Goal: Check status: Check status

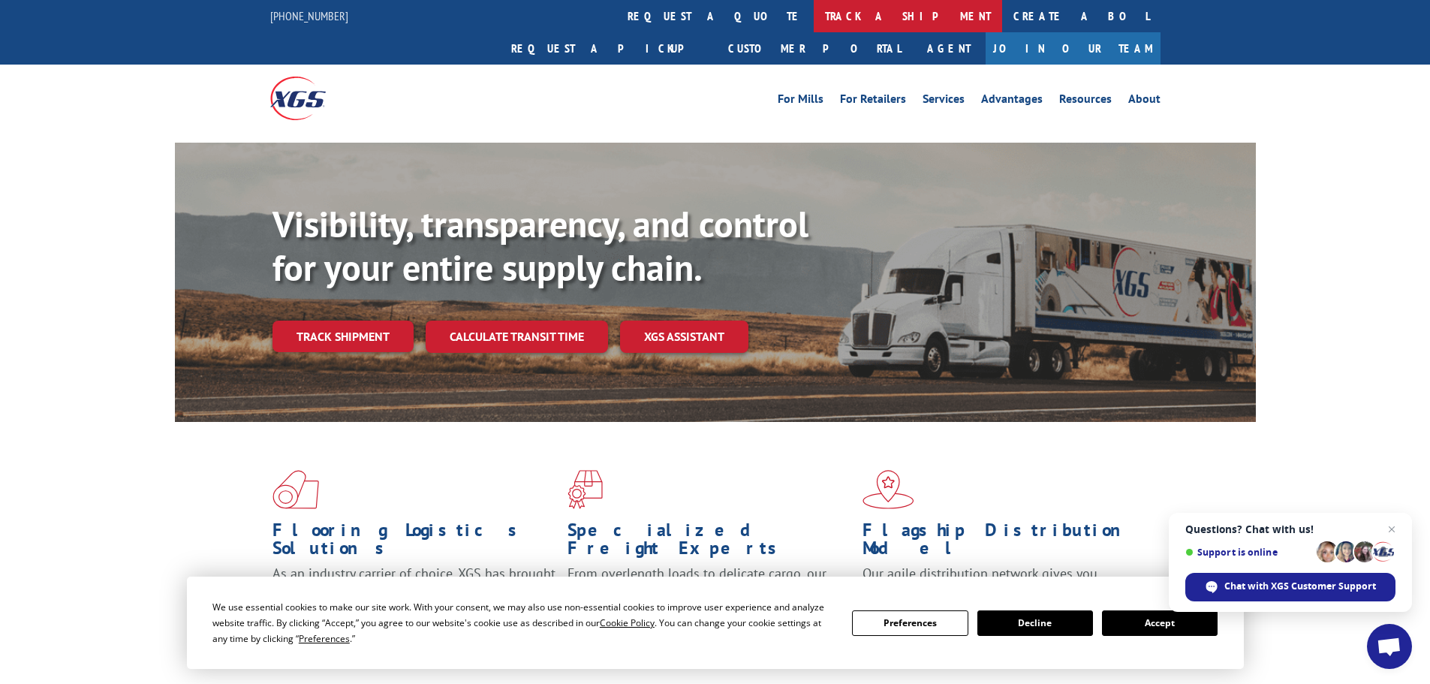
click at [814, 16] on link "track a shipment" at bounding box center [908, 16] width 188 height 32
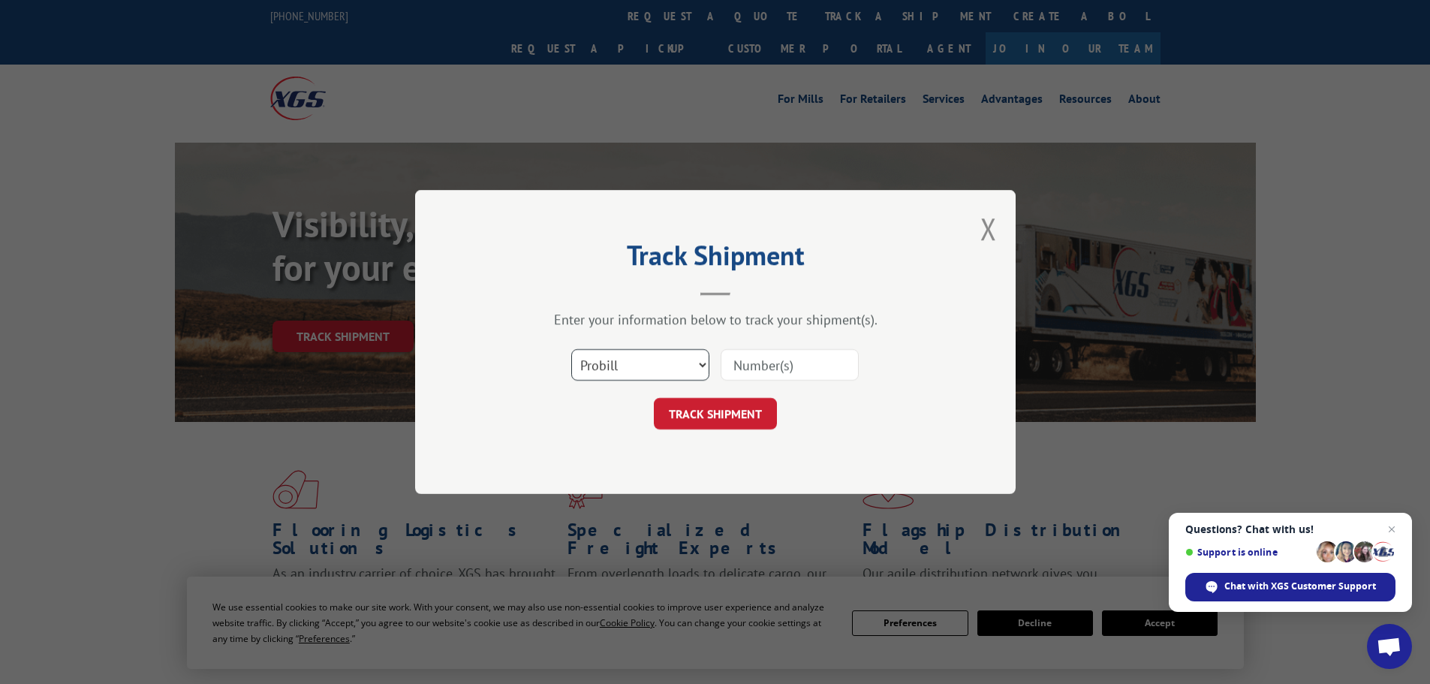
click at [670, 358] on select "Select category... Probill BOL PO" at bounding box center [640, 365] width 138 height 32
select select "bol"
click at [571, 349] on select "Select category... Probill BOL PO" at bounding box center [640, 365] width 138 height 32
click at [805, 365] on input at bounding box center [790, 365] width 138 height 32
paste input "5560229"
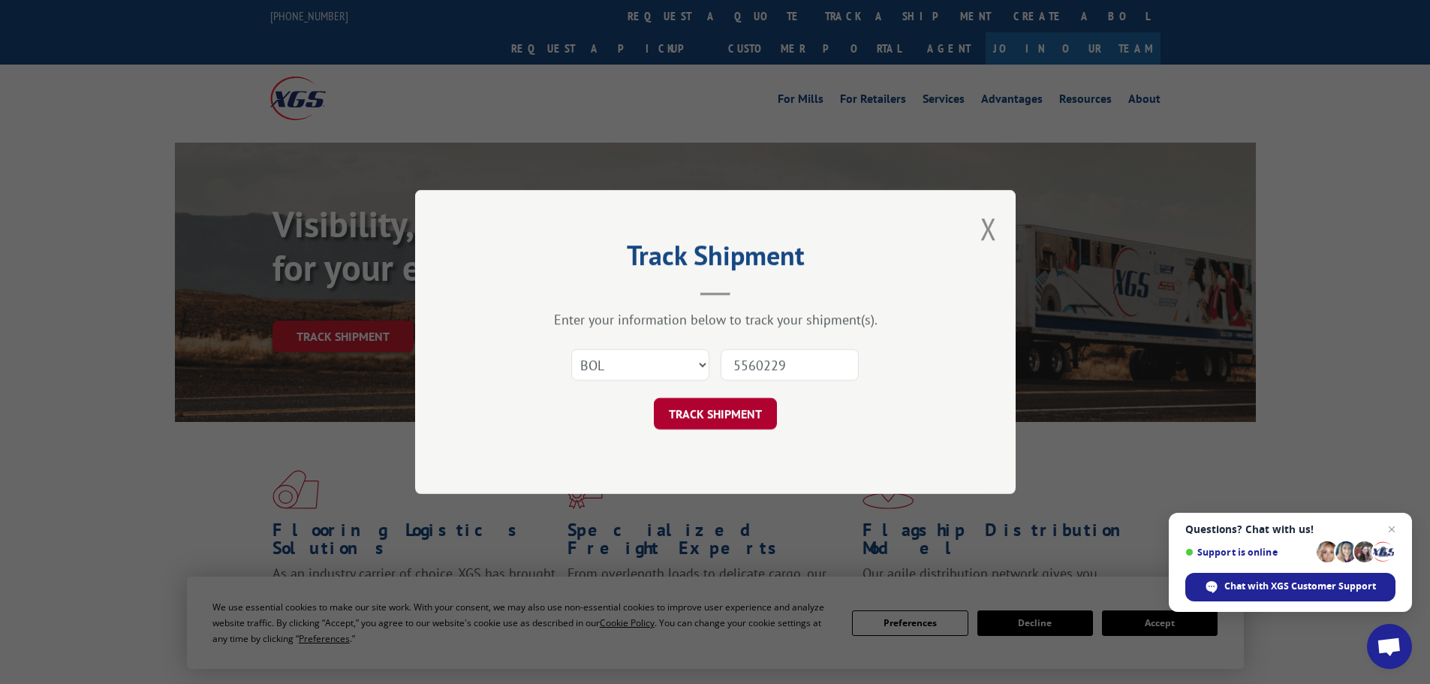
type input "5560229"
click at [769, 411] on button "TRACK SHIPMENT" at bounding box center [715, 414] width 123 height 32
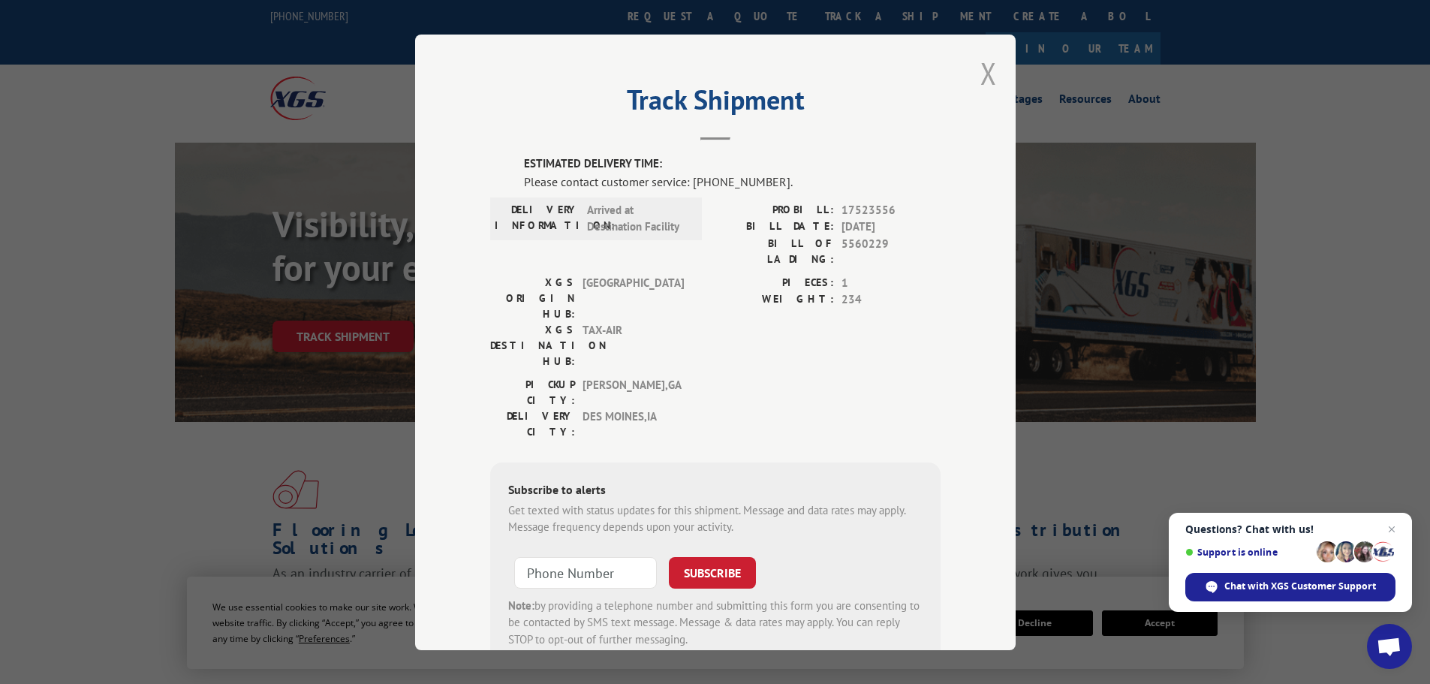
click at [986, 78] on button "Close modal" at bounding box center [989, 73] width 17 height 40
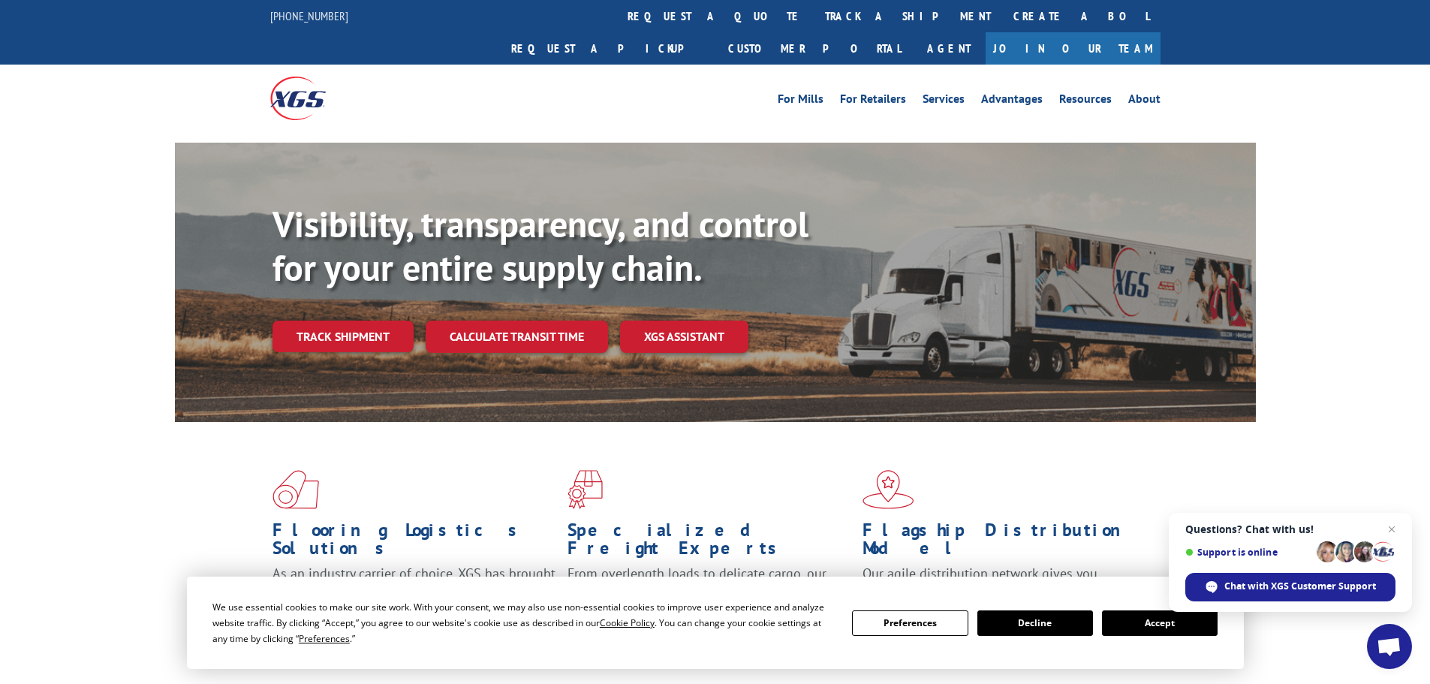
drag, startPoint x: 648, startPoint y: 14, endPoint x: 648, endPoint y: 23, distance: 8.3
click at [814, 15] on link "track a shipment" at bounding box center [908, 16] width 188 height 32
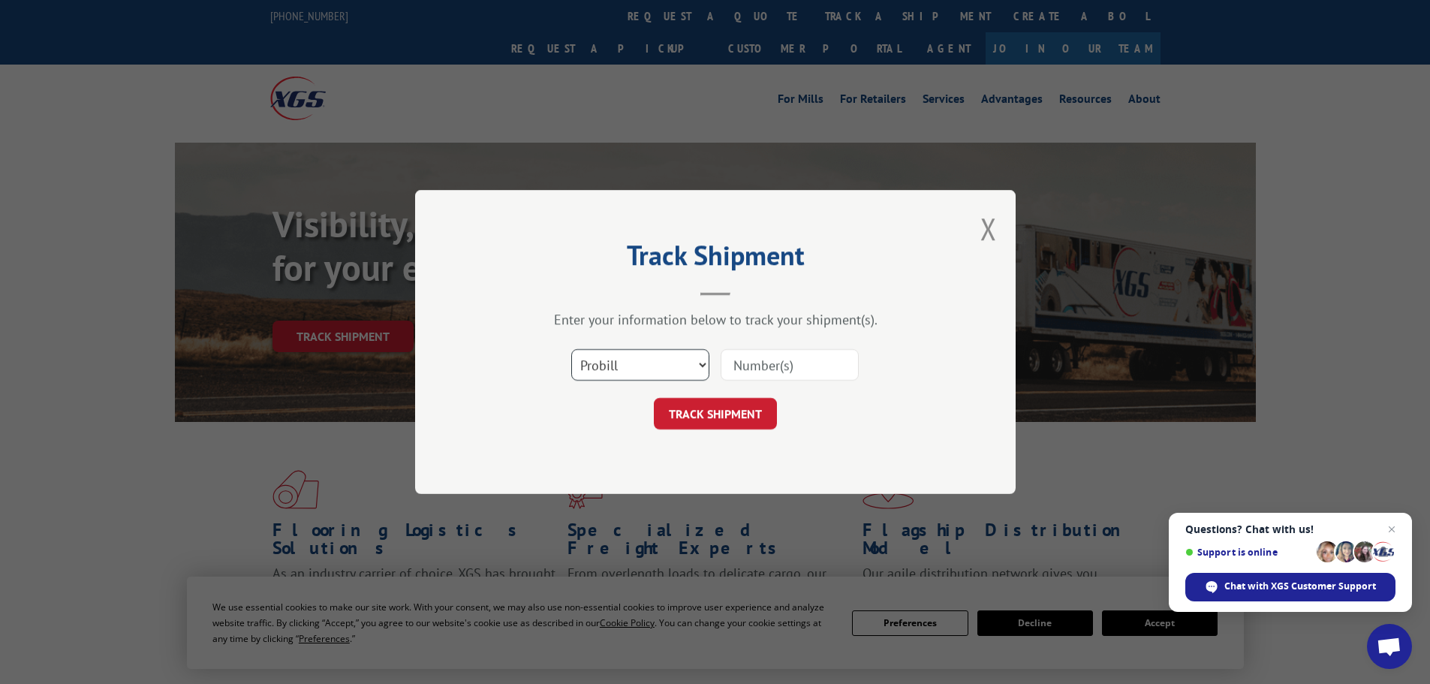
click at [590, 367] on select "Select category... Probill BOL PO" at bounding box center [640, 365] width 138 height 32
select select "bol"
click at [571, 349] on select "Select category... Probill BOL PO" at bounding box center [640, 365] width 138 height 32
click at [770, 366] on input at bounding box center [790, 365] width 138 height 32
paste input "5576898"
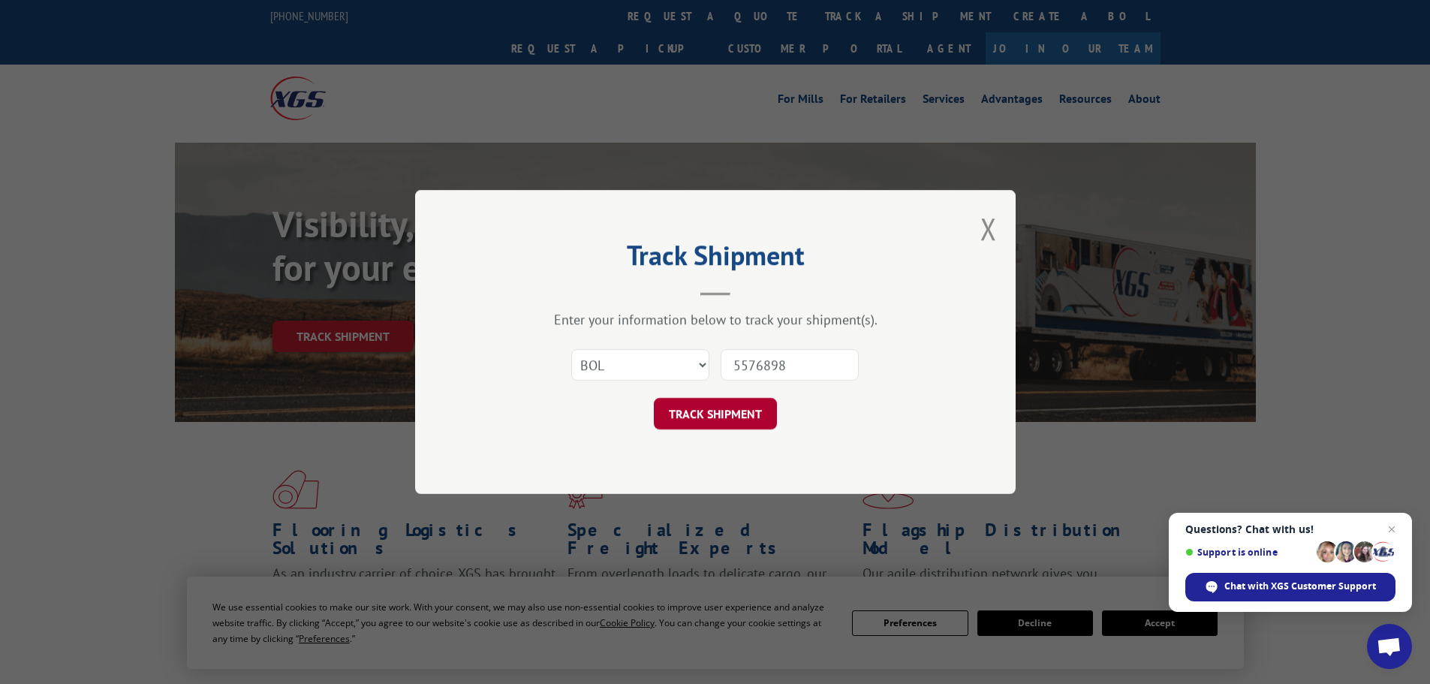
type input "5576898"
click at [751, 417] on button "TRACK SHIPMENT" at bounding box center [715, 414] width 123 height 32
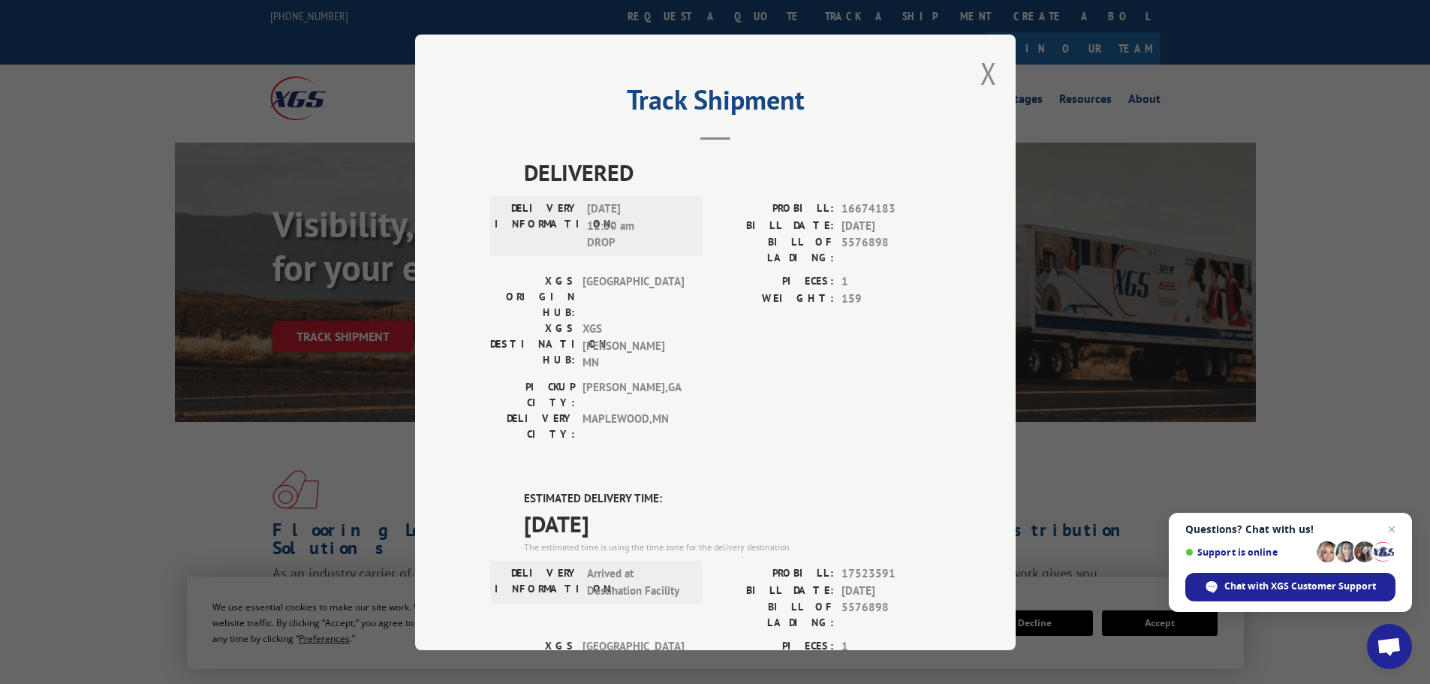
drag, startPoint x: 989, startPoint y: 73, endPoint x: 713, endPoint y: 77, distance: 276.3
click at [989, 74] on button "Close modal" at bounding box center [989, 73] width 17 height 40
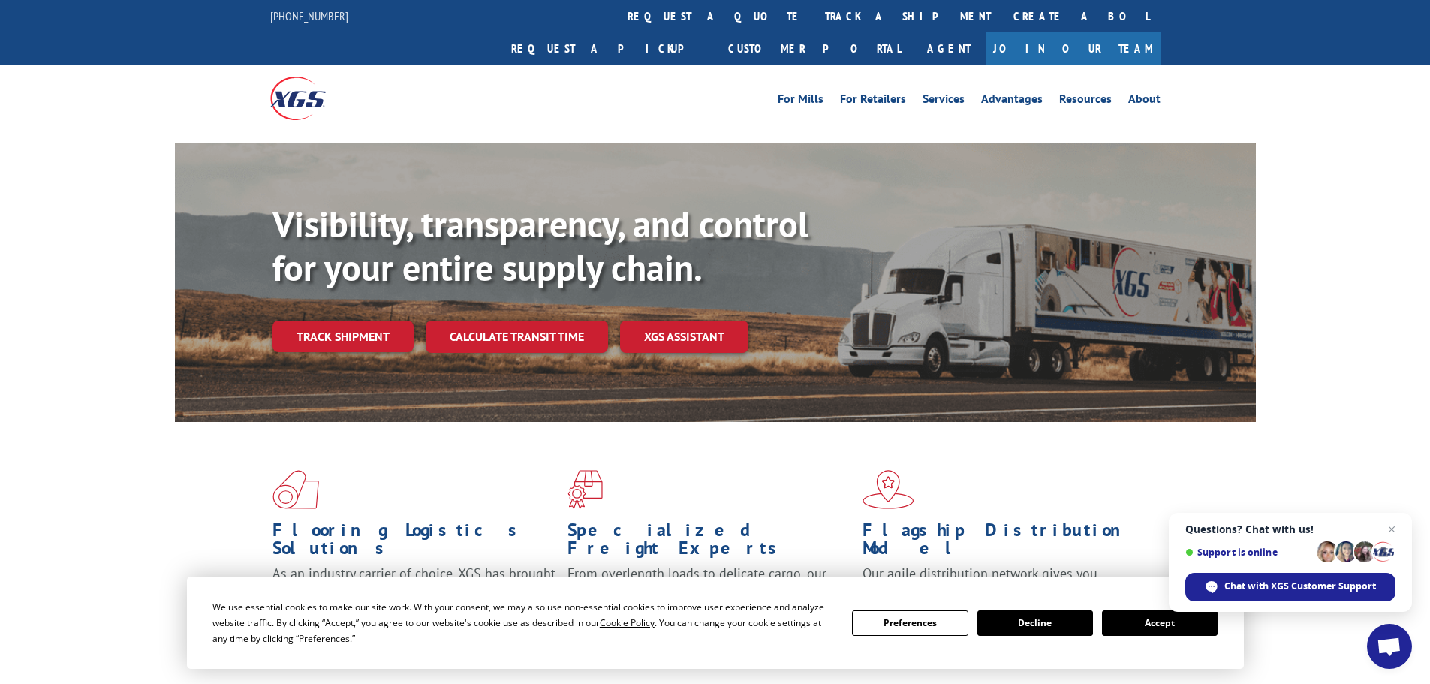
click at [814, 20] on link "track a shipment" at bounding box center [908, 16] width 188 height 32
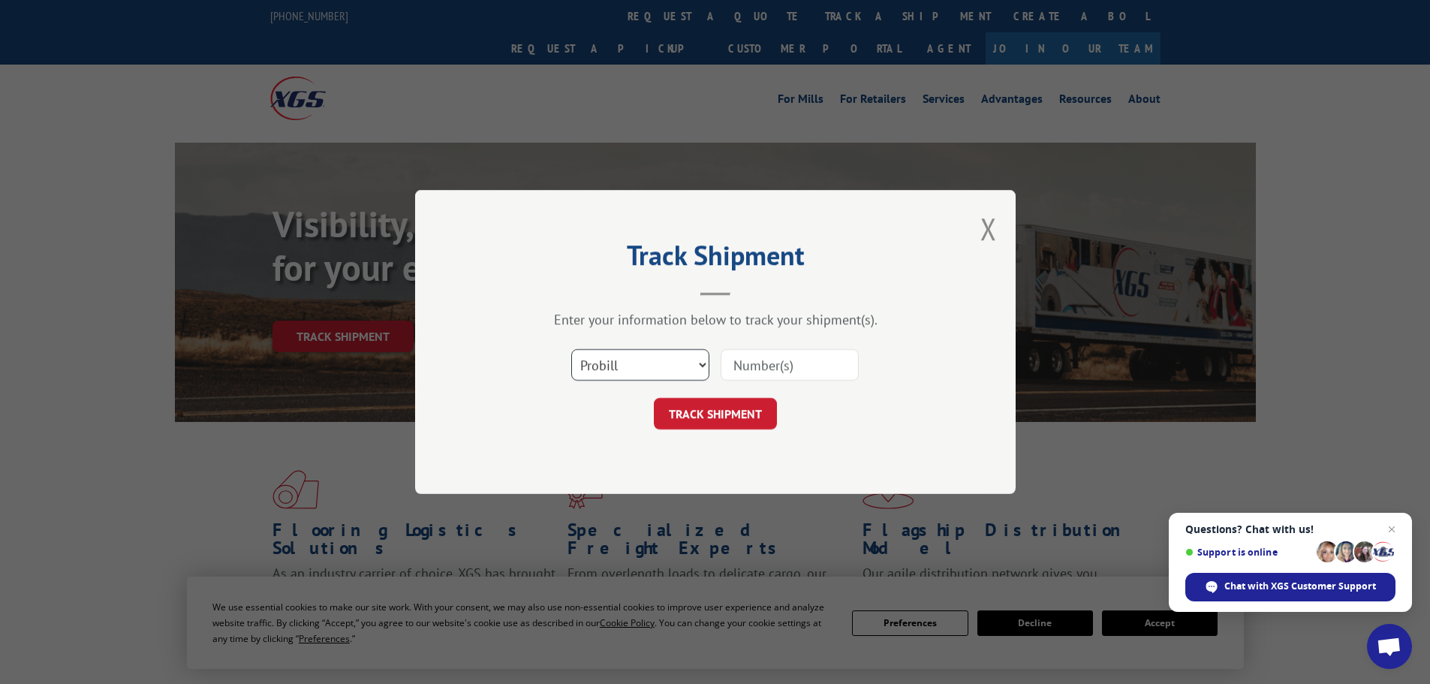
drag, startPoint x: 605, startPoint y: 364, endPoint x: 606, endPoint y: 378, distance: 13.5
click at [606, 364] on select "Select category... Probill BOL PO" at bounding box center [640, 365] width 138 height 32
select select "bol"
click at [571, 349] on select "Select category... Probill BOL PO" at bounding box center [640, 365] width 138 height 32
click at [817, 367] on input at bounding box center [790, 365] width 138 height 32
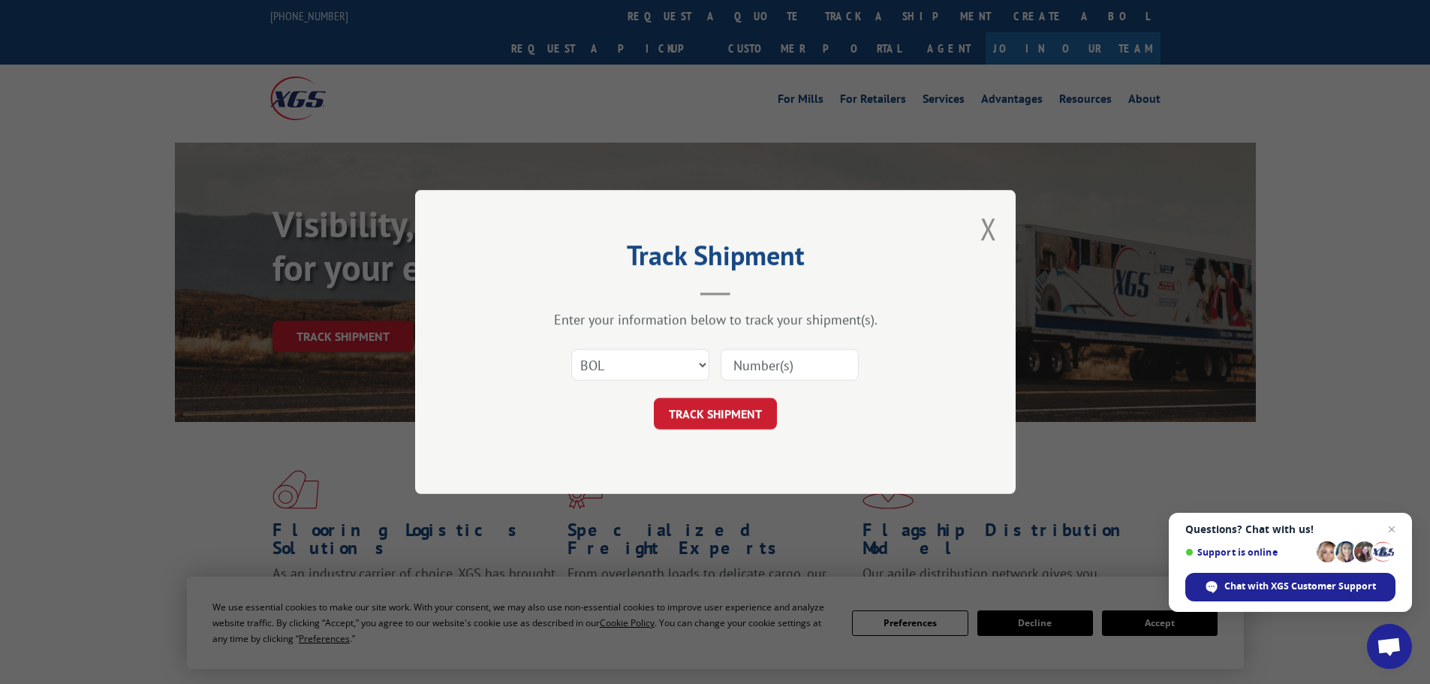
paste input "479121"
type input "479121"
click at [734, 417] on button "TRACK SHIPMENT" at bounding box center [715, 414] width 123 height 32
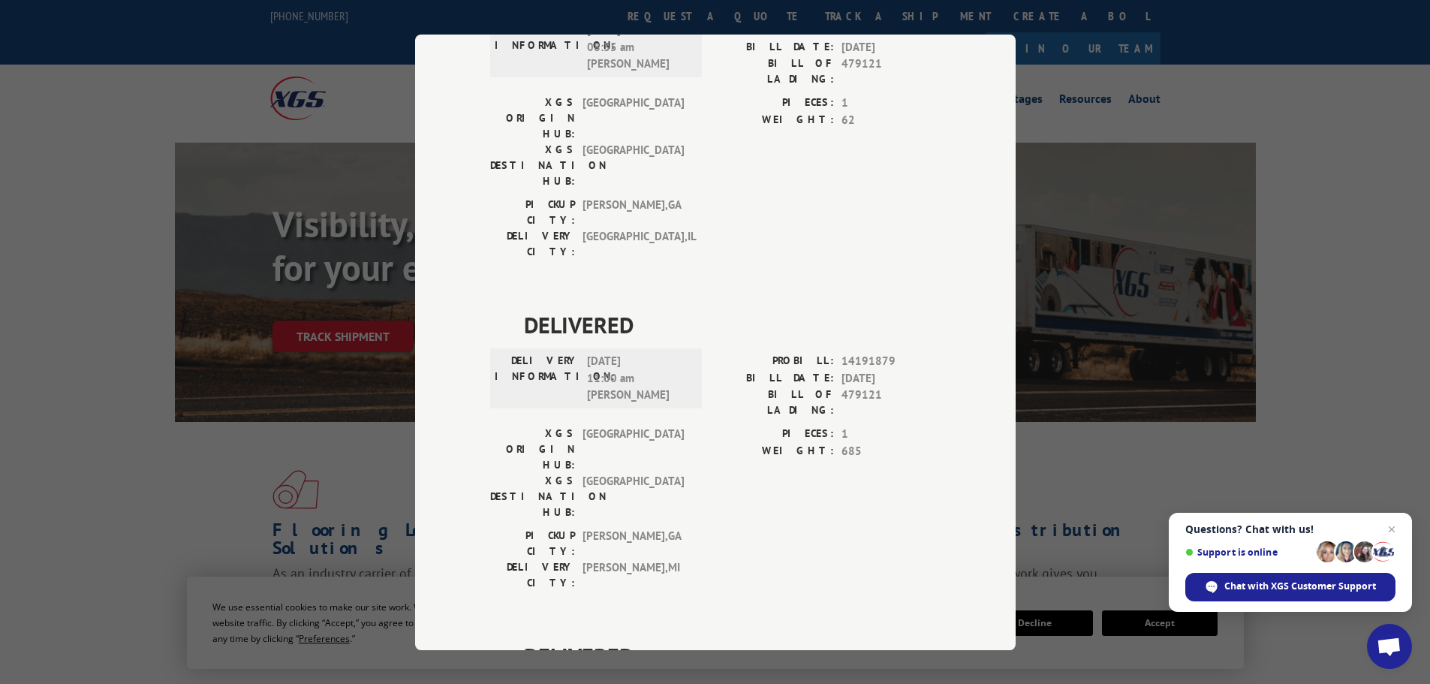
scroll to position [107, 0]
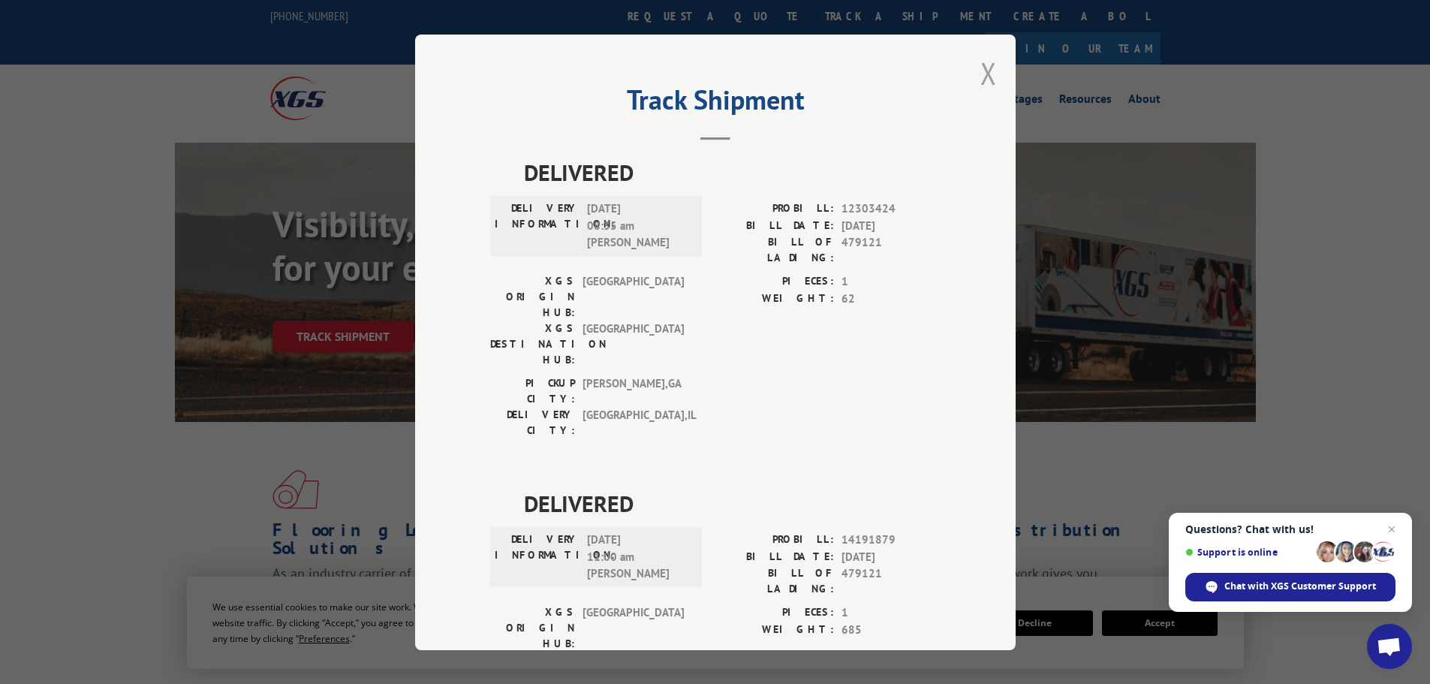
click at [990, 81] on button "Close modal" at bounding box center [989, 73] width 17 height 40
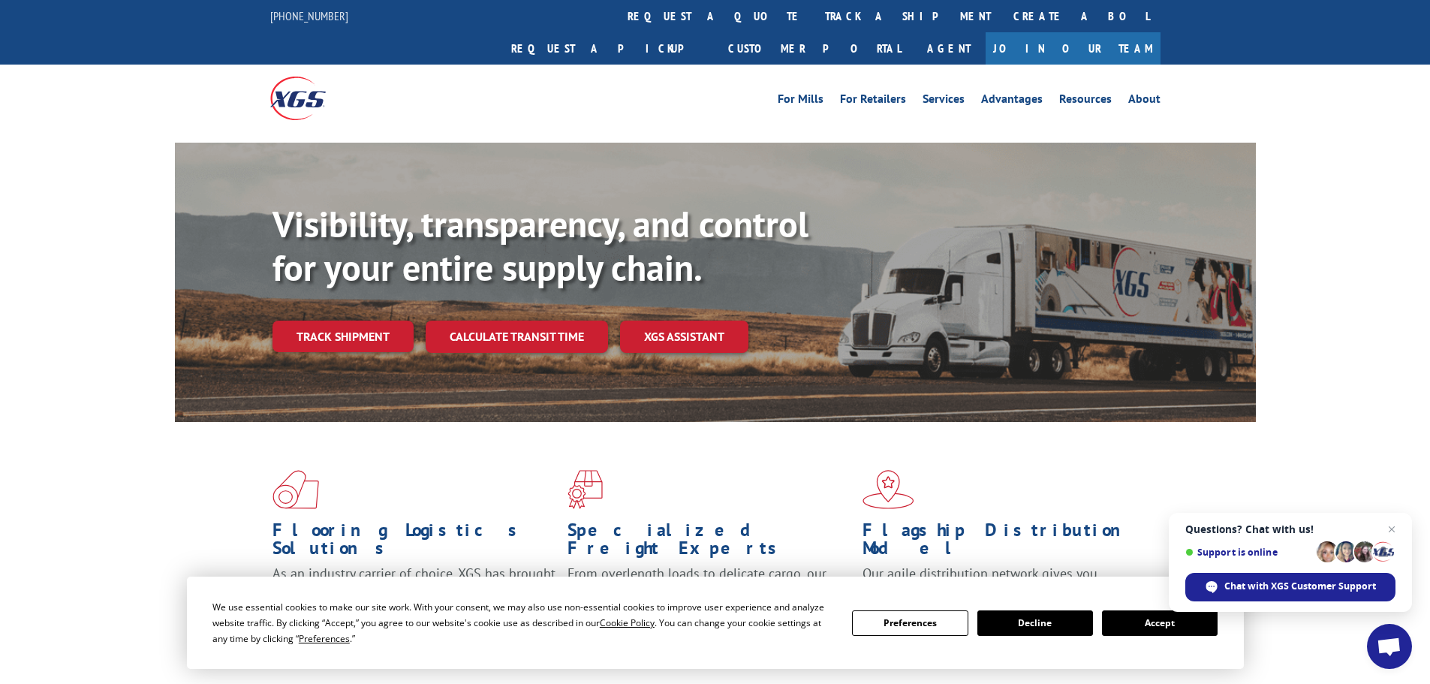
drag, startPoint x: 675, startPoint y: 4, endPoint x: 673, endPoint y: 14, distance: 10.8
click at [814, 4] on link "track a shipment" at bounding box center [908, 16] width 188 height 32
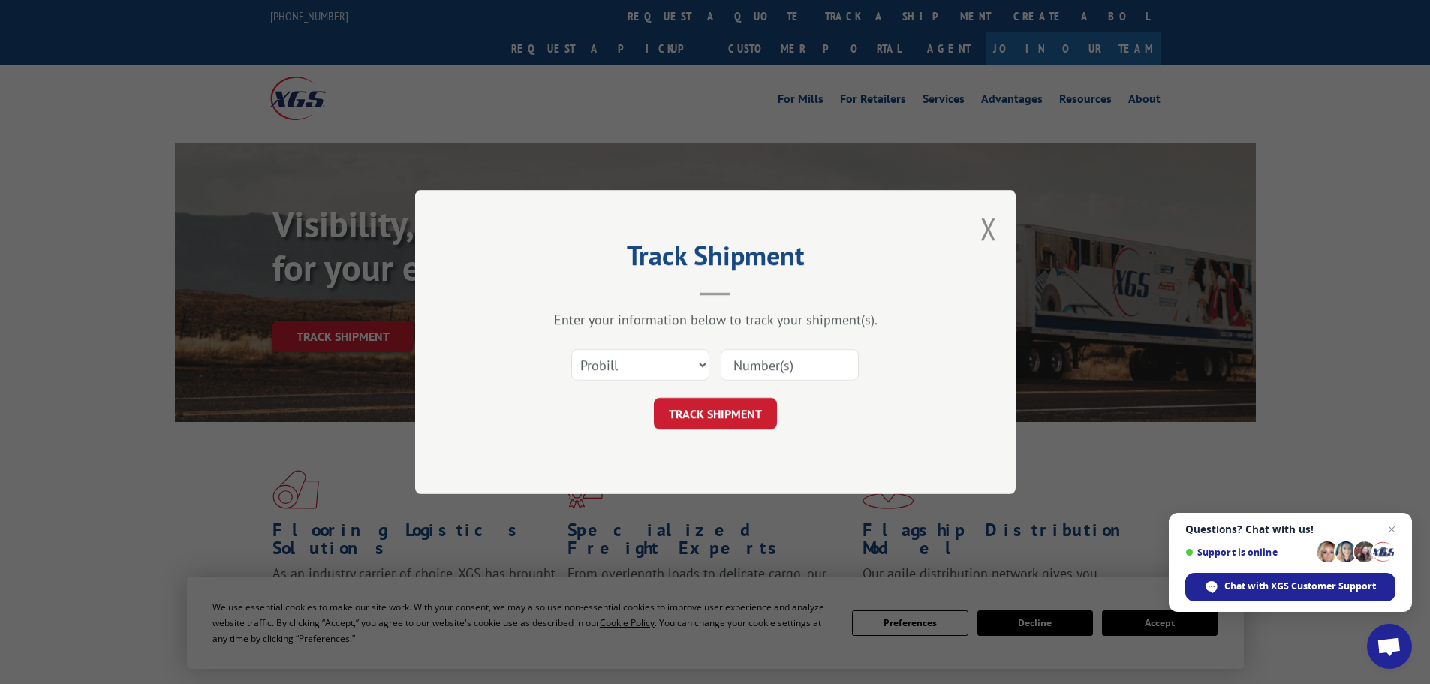
scroll to position [0, 0]
click at [636, 360] on select "Select category... Probill BOL PO" at bounding box center [640, 365] width 138 height 32
select select "bol"
click at [571, 349] on select "Select category... Probill BOL PO" at bounding box center [640, 365] width 138 height 32
click at [791, 368] on input at bounding box center [790, 365] width 138 height 32
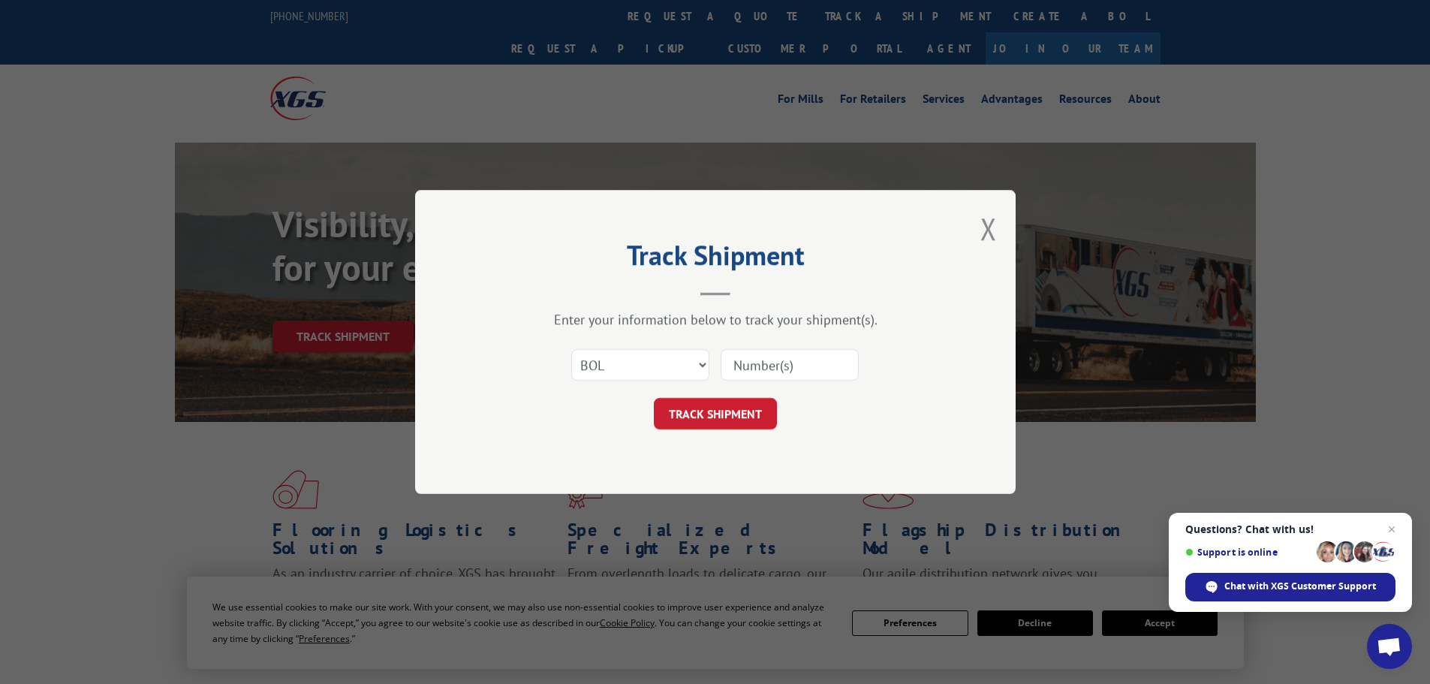
paste input "7069195"
type input "7069195"
click at [757, 415] on button "TRACK SHIPMENT" at bounding box center [715, 414] width 123 height 32
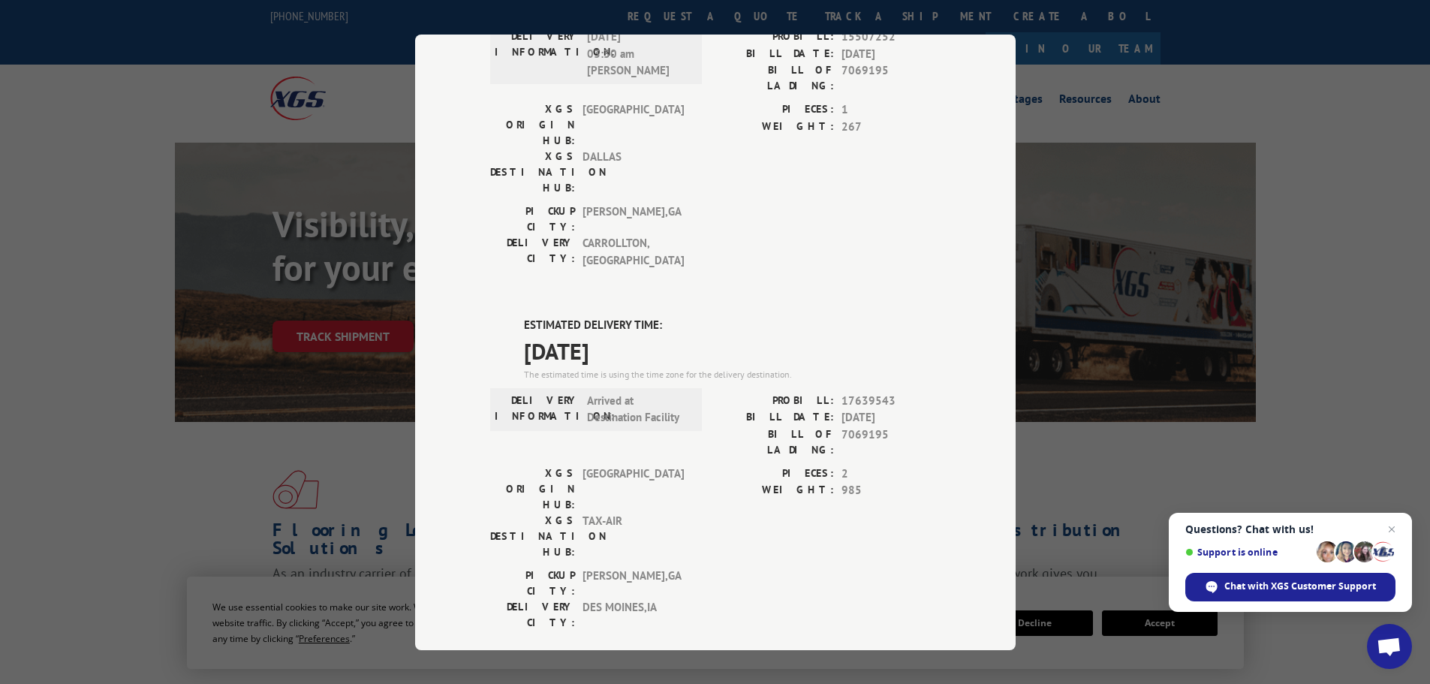
scroll to position [306, 0]
